Goal: Task Accomplishment & Management: Complete application form

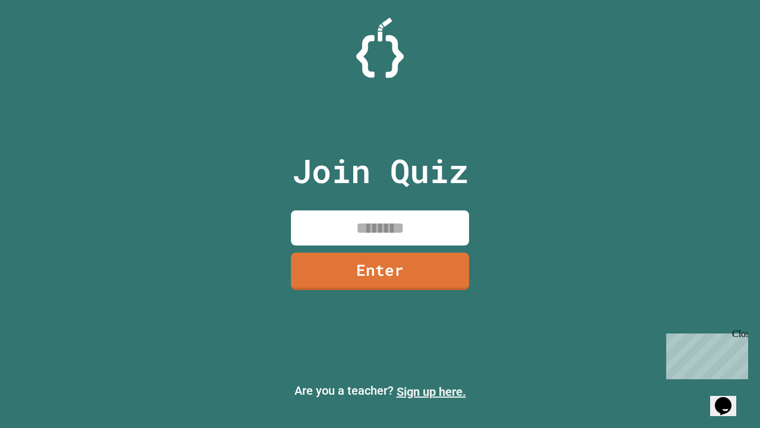
click at [431, 391] on link "Sign up here." at bounding box center [431, 391] width 69 height 14
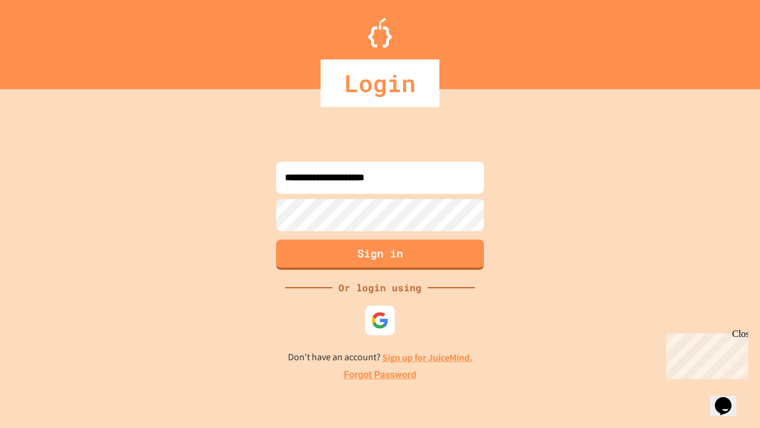
type input "**********"
